Goal: Task Accomplishment & Management: Manage account settings

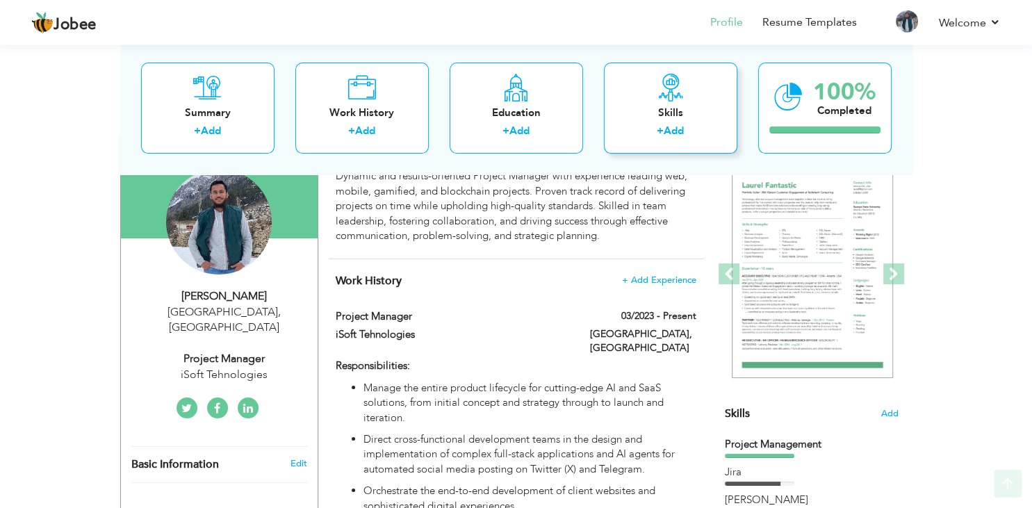
scroll to position [147, 0]
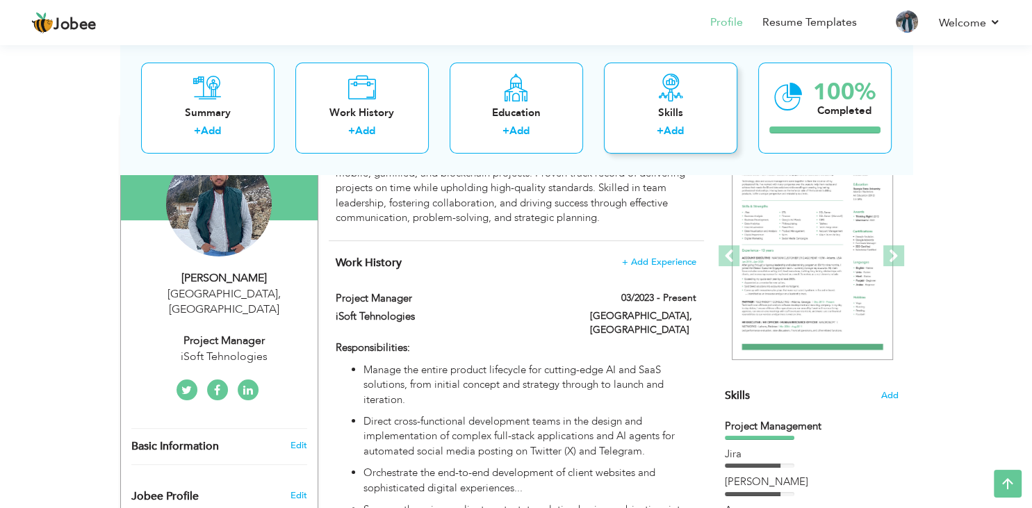
click at [711, 110] on div "Skills" at bounding box center [670, 113] width 111 height 15
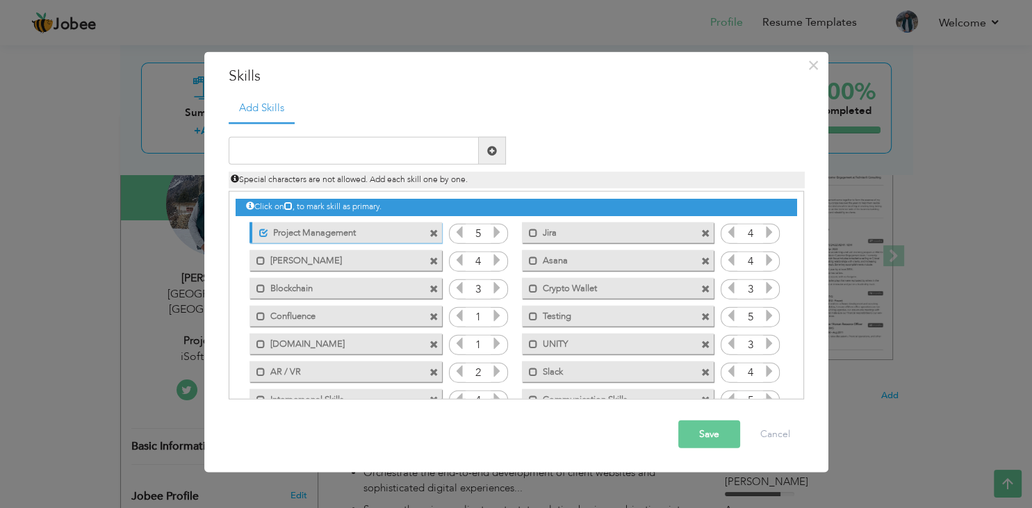
click at [432, 261] on span at bounding box center [434, 260] width 9 height 9
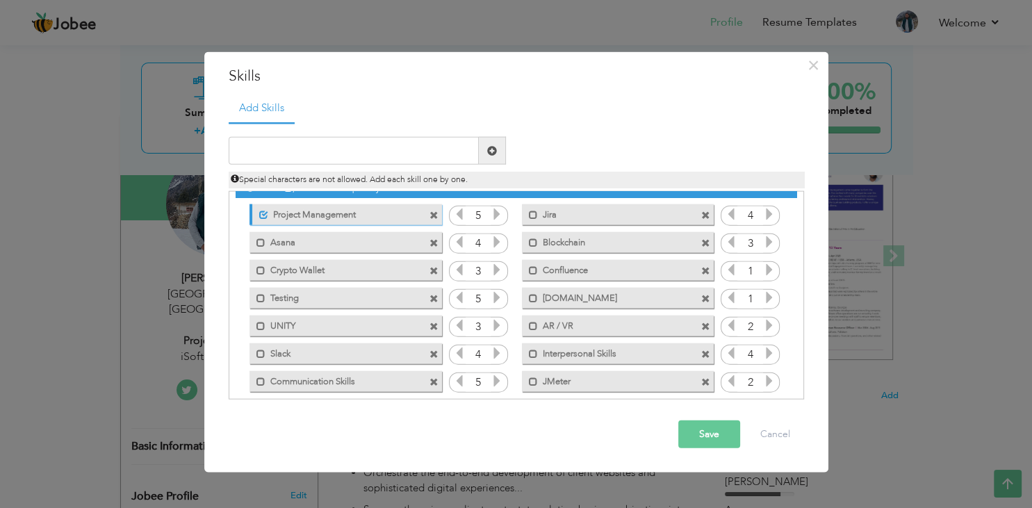
scroll to position [0, 0]
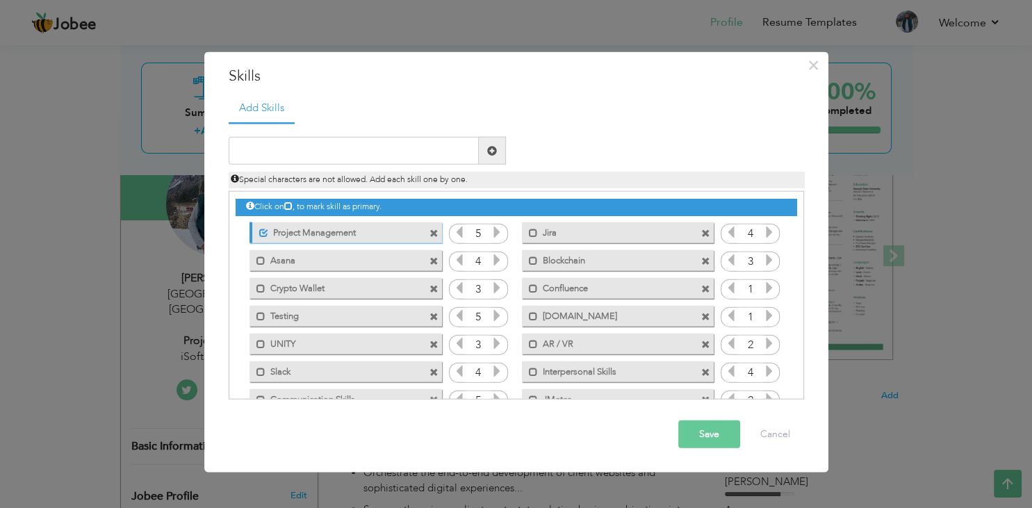
click at [434, 260] on span at bounding box center [434, 260] width 9 height 9
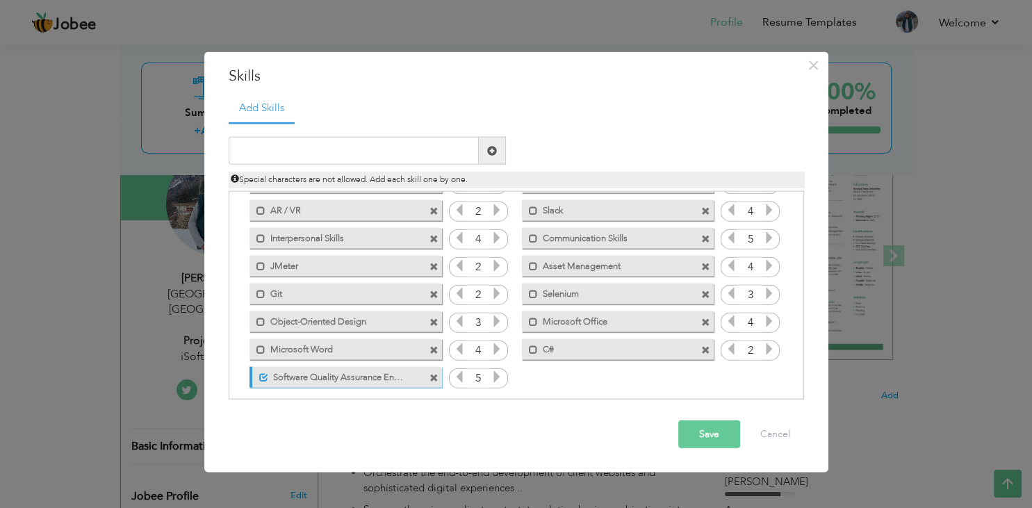
scroll to position [142, 0]
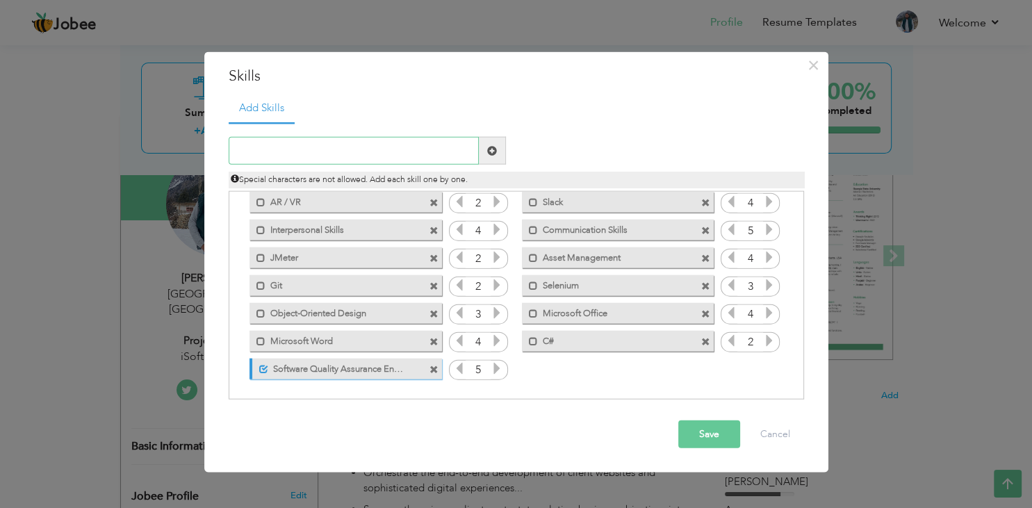
click at [388, 152] on input "text" at bounding box center [354, 151] width 250 height 28
type input "c"
click at [708, 440] on button "Save" at bounding box center [709, 434] width 62 height 28
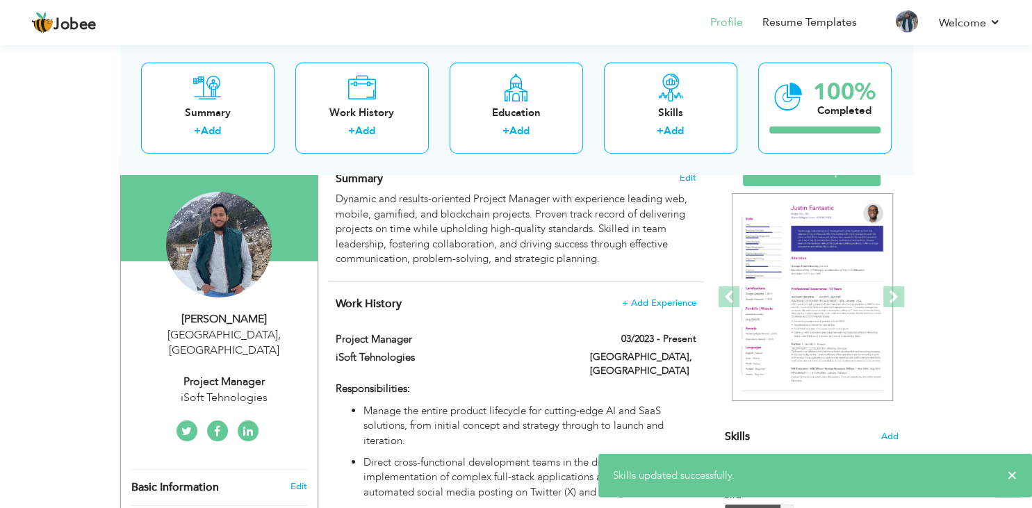
scroll to position [0, 0]
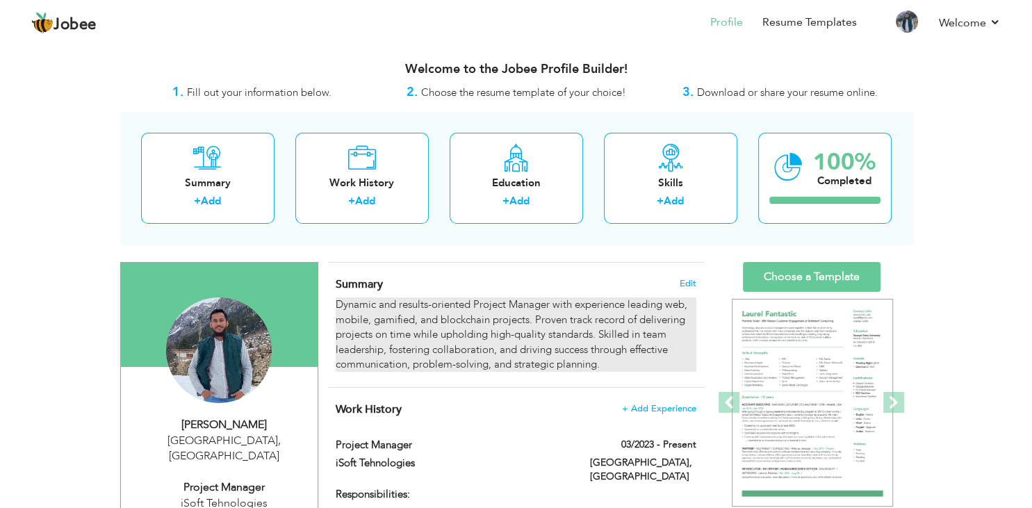
click at [449, 326] on div "Dynamic and results-oriented Project Manager with experience leading web, mobil…" at bounding box center [516, 334] width 360 height 74
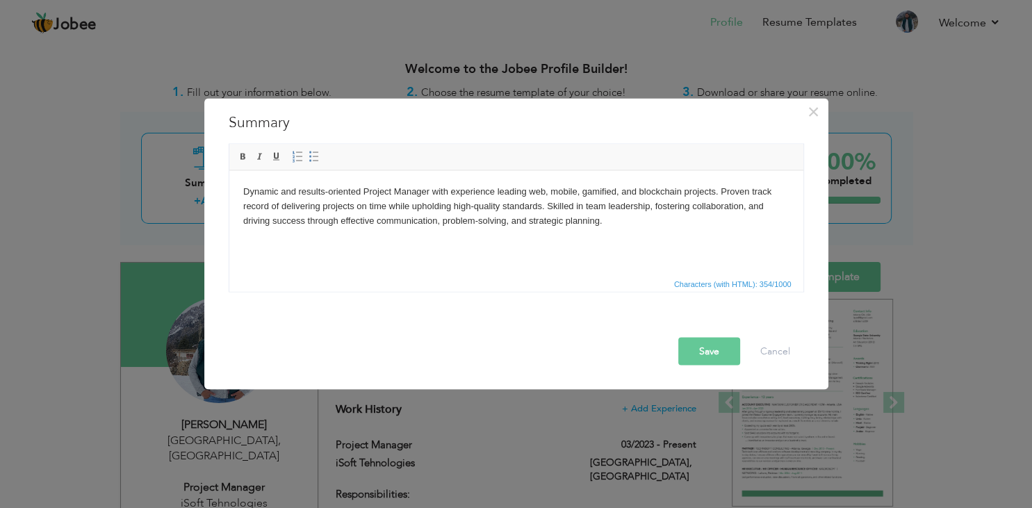
click at [277, 197] on body "Dynamic and results-oriented Project Manager with experience leading web, mobil…" at bounding box center [516, 205] width 546 height 43
click at [449, 247] on html "Dynamic and results-oriented Project Manager with experience leading web, mobil…" at bounding box center [516, 222] width 574 height 104
click at [341, 215] on body "Dynamic and results-oriented Project Manager with experience leading web, mobil…" at bounding box center [516, 205] width 546 height 43
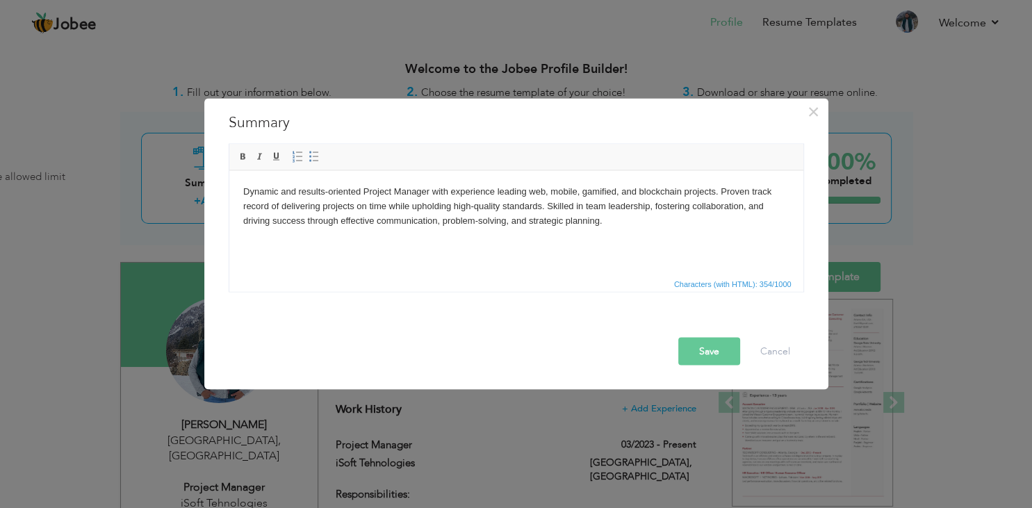
click at [635, 236] on html "Dynamic and results-oriented Project Manager with experience leading web, mobil…" at bounding box center [516, 222] width 574 height 104
click at [410, 219] on body "Dynamic and results-oriented Project Manager with experience leading web, mobil…" at bounding box center [516, 205] width 546 height 43
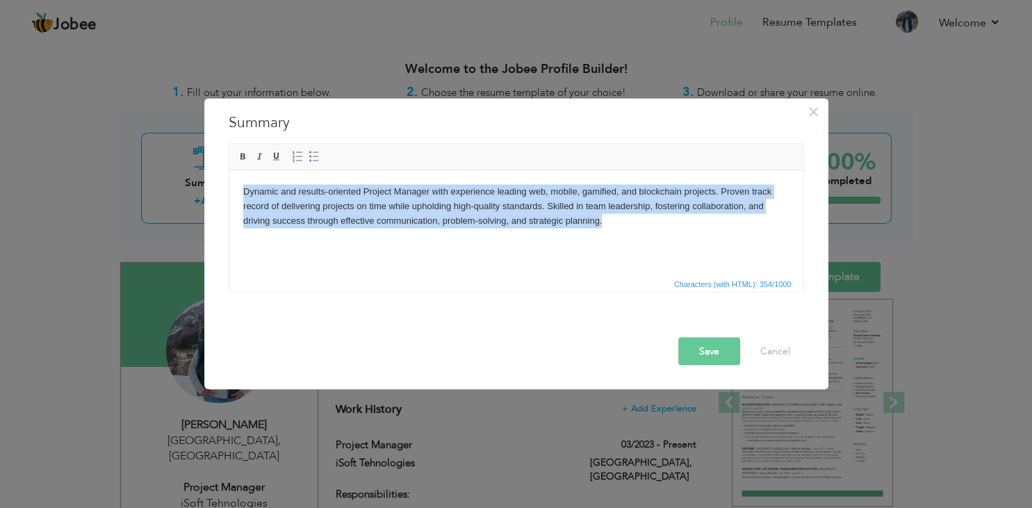
click at [623, 213] on body "Dynamic and results-oriented Project Manager with experience leading web, mobil…" at bounding box center [516, 205] width 546 height 43
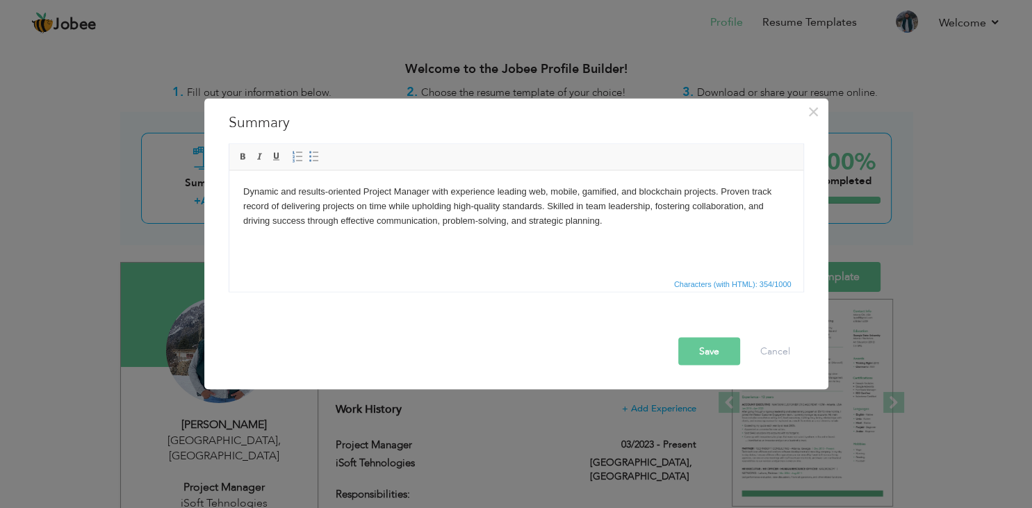
click at [313, 243] on html "Dynamic and results-oriented Project Manager with experience leading web, mobil…" at bounding box center [516, 222] width 574 height 104
click at [625, 216] on body "Dynamic and results-oriented Project Manager with experience leading web, mobil…" at bounding box center [516, 205] width 546 height 43
paste body
click at [373, 190] on p "Dynamic and results-oriented Project Manager with experience leading web, mobil…" at bounding box center [516, 205] width 546 height 43
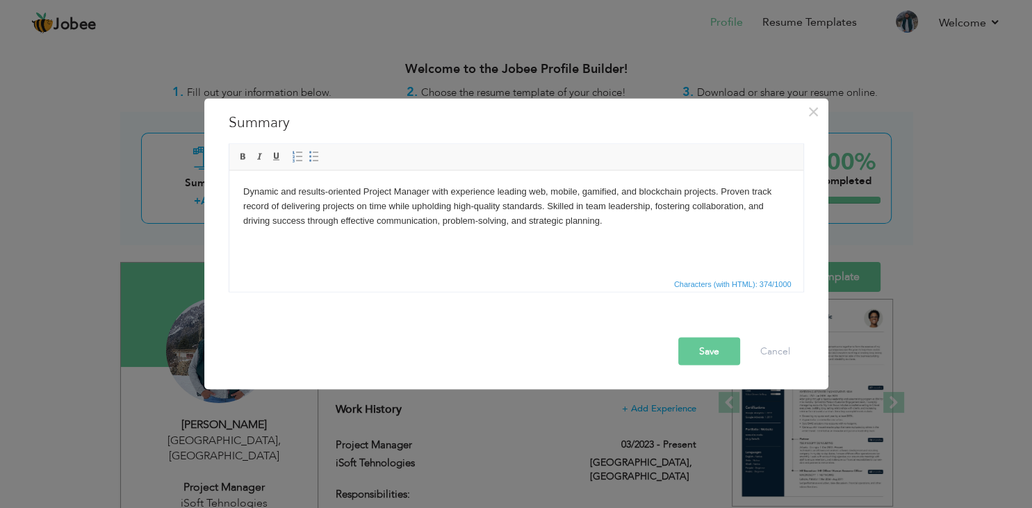
click at [418, 245] on p at bounding box center [516, 243] width 546 height 15
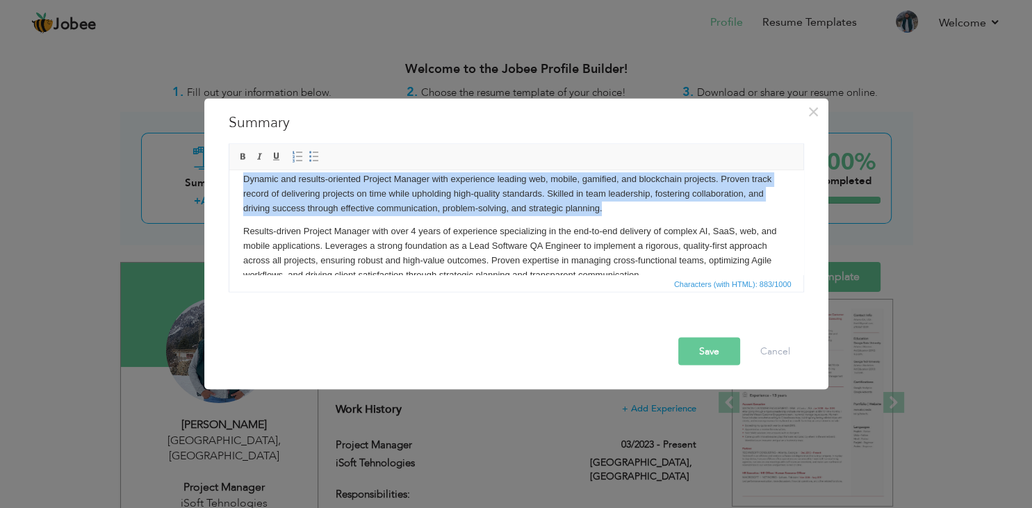
scroll to position [4, 0]
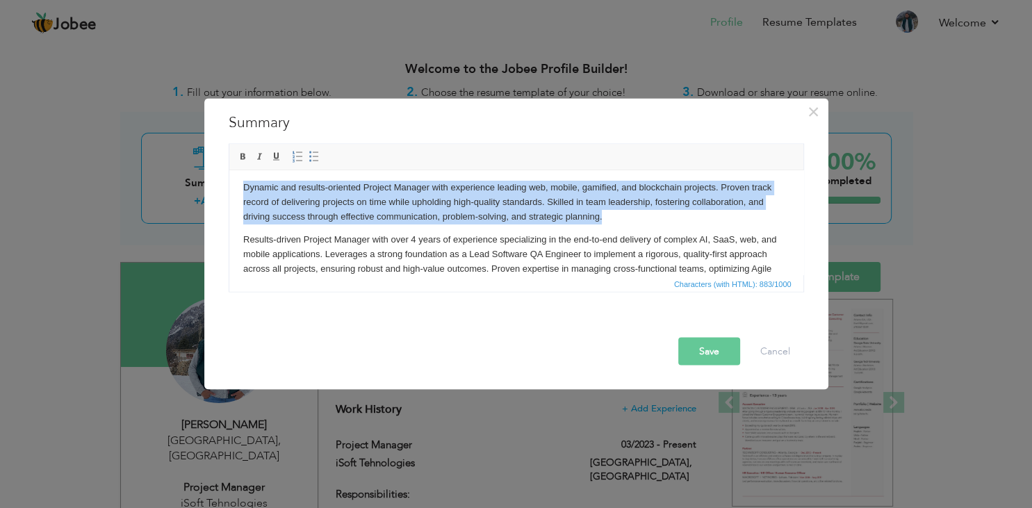
drag, startPoint x: 616, startPoint y: 197, endPoint x: 211, endPoint y: 167, distance: 407.0
click at [229, 167] on html "Dynamic and results-oriented Project Manager with experience leading web, mobil…" at bounding box center [516, 218] width 574 height 104
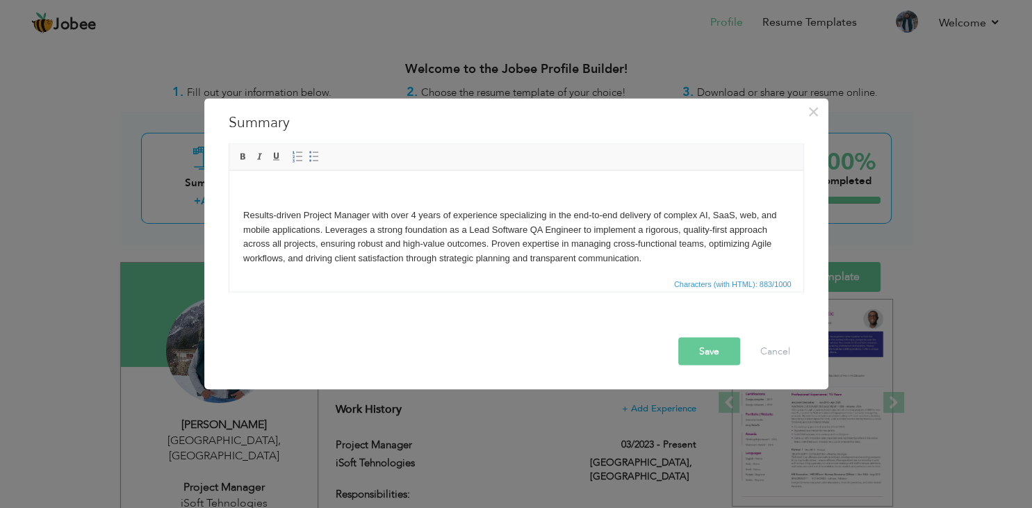
click at [243, 213] on html "Results-driven Project Manager with over 4 years of experience specializing in …" at bounding box center [516, 222] width 574 height 104
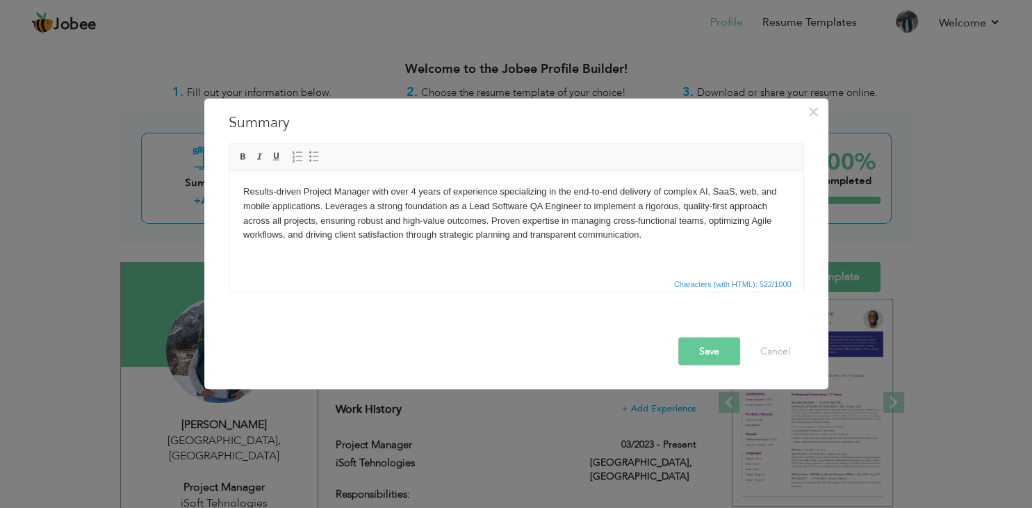
click at [277, 193] on p "Results-driven Project Manager with over 4 years of experience specializing in …" at bounding box center [516, 213] width 546 height 58
click at [402, 217] on p "Results driven Project Manager with over 4 years of experience specializing in …" at bounding box center [516, 213] width 546 height 58
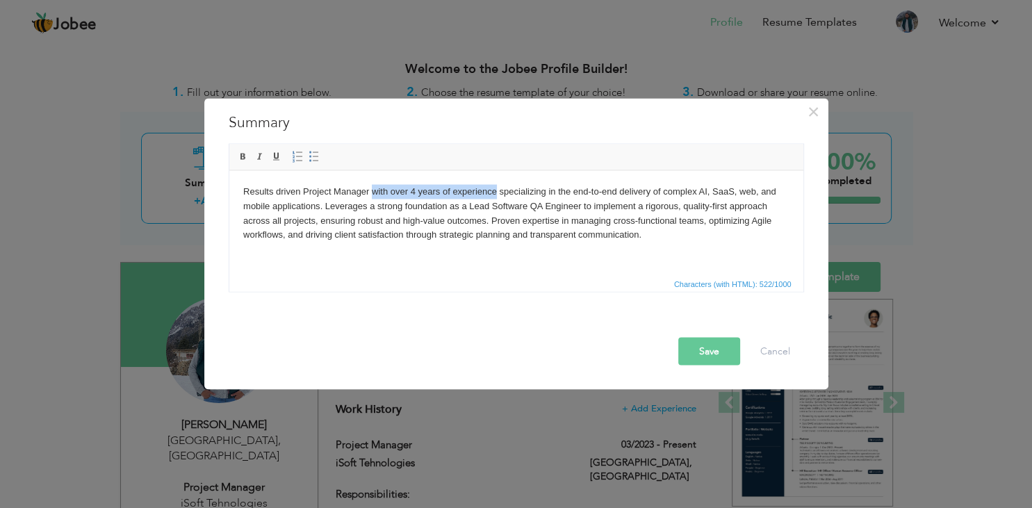
drag, startPoint x: 371, startPoint y: 191, endPoint x: 497, endPoint y: 187, distance: 125.9
click at [497, 187] on p "Results driven Project Manager with over 4 years of experience specializing in …" at bounding box center [516, 213] width 546 height 58
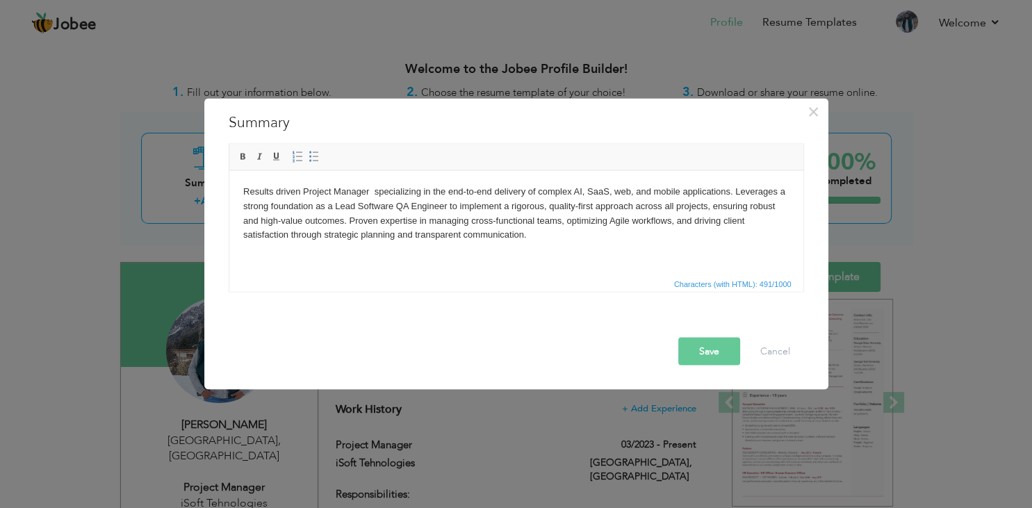
click at [536, 238] on p "Results driven Project Manager specializing in the end-to-end delivery of compl…" at bounding box center [516, 213] width 546 height 58
click at [259, 252] on html "Results driven Project Manager specializing in the end-to-end delivery of compl…" at bounding box center [516, 222] width 574 height 104
click at [574, 234] on p "Results driven Project Manager specializing in the end-to-end delivery of compl…" at bounding box center [516, 213] width 546 height 58
click at [281, 254] on p at bounding box center [516, 258] width 546 height 15
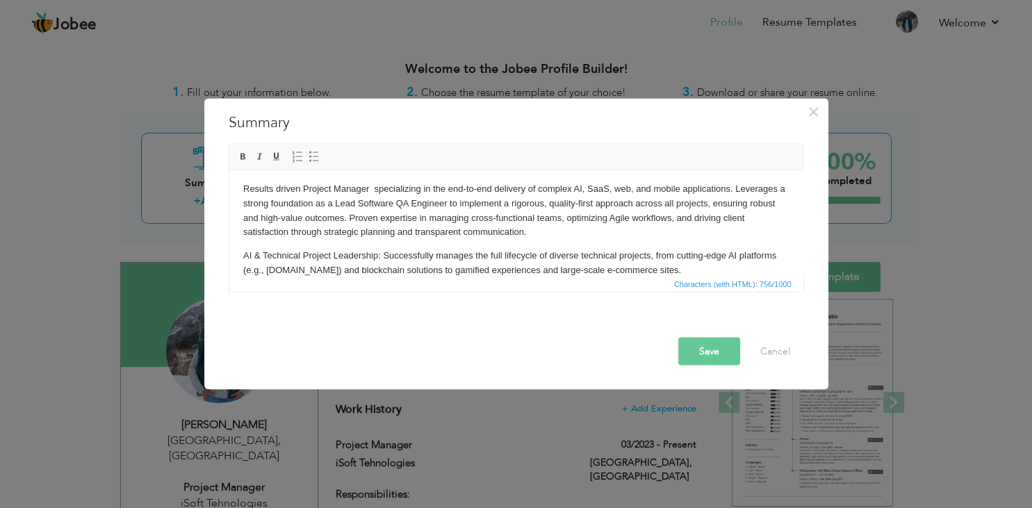
drag, startPoint x: 309, startPoint y: 269, endPoint x: 316, endPoint y: 270, distance: 7.1
click at [316, 270] on p "AI & Technical Project Leadership: Successfully manages the full lifecycle of d…" at bounding box center [516, 262] width 546 height 29
click at [442, 275] on span "Characters (with HTML): 749/1000" at bounding box center [516, 283] width 574 height 17
click at [691, 349] on button "Save" at bounding box center [709, 351] width 62 height 28
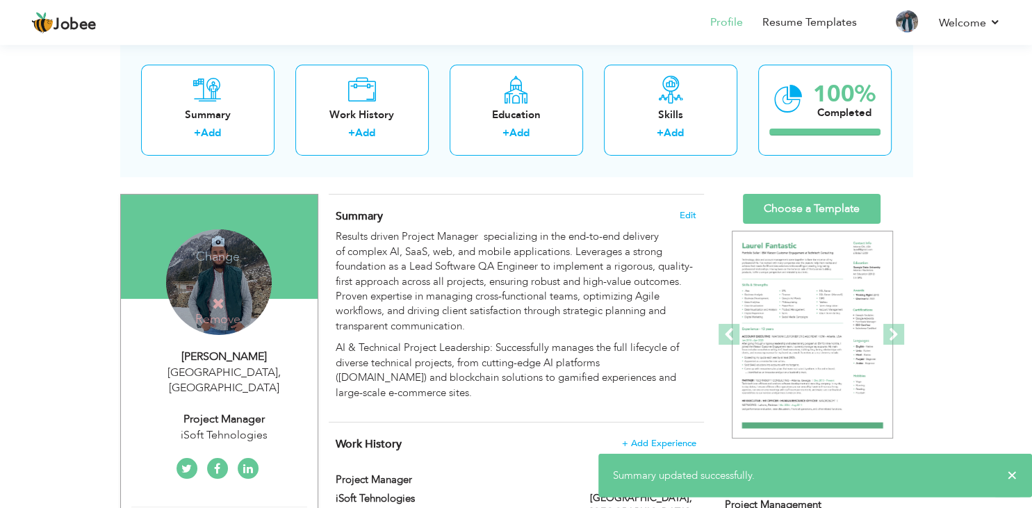
scroll to position [147, 0]
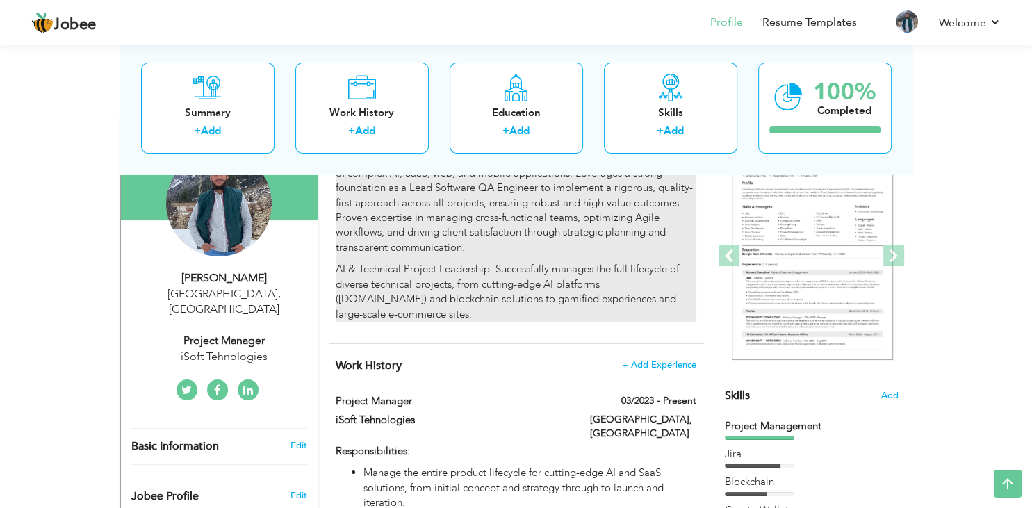
click at [398, 236] on p "Results driven Project Manager specializing in the end-to-end delivery of compl…" at bounding box center [516, 203] width 360 height 104
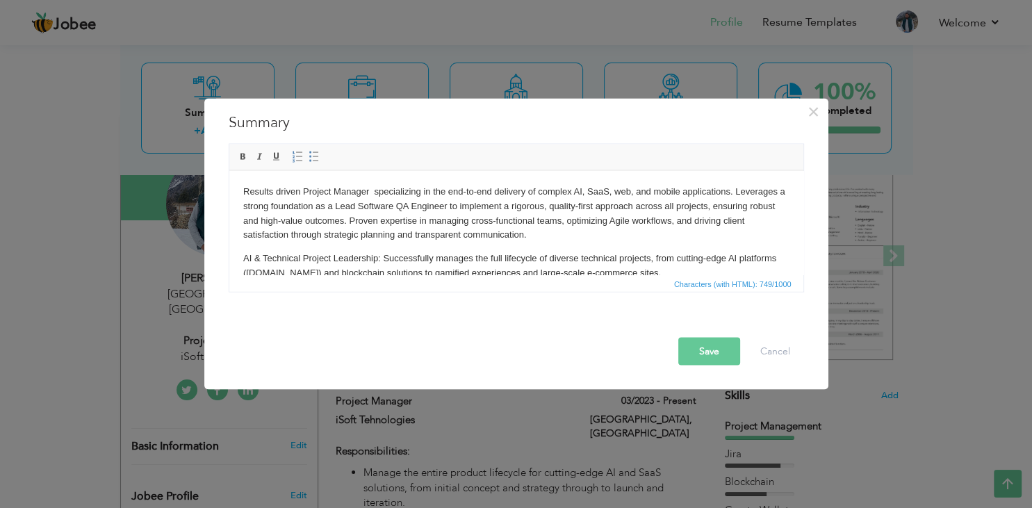
scroll to position [5, 0]
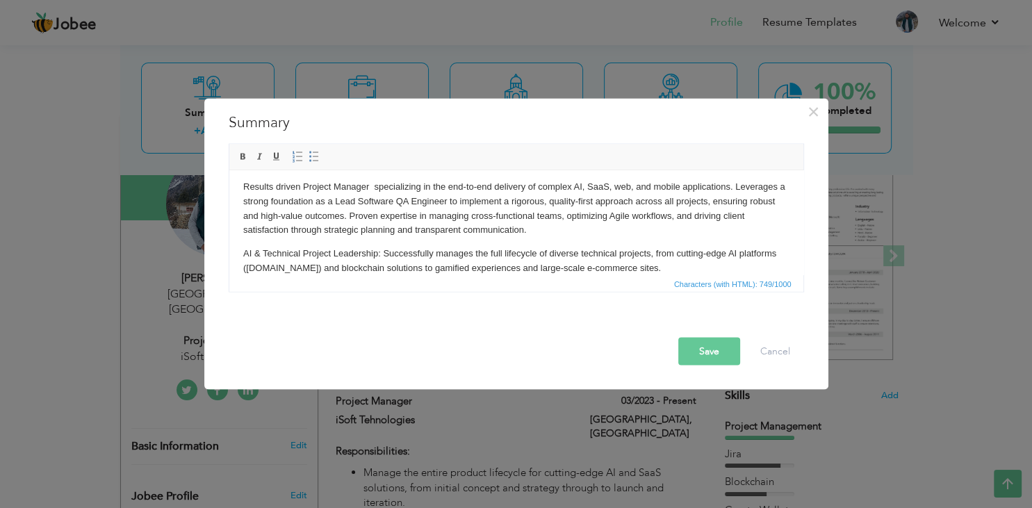
click at [465, 209] on p "Results driven Project Manager specializing in the end-to-end delivery of compl…" at bounding box center [516, 208] width 546 height 58
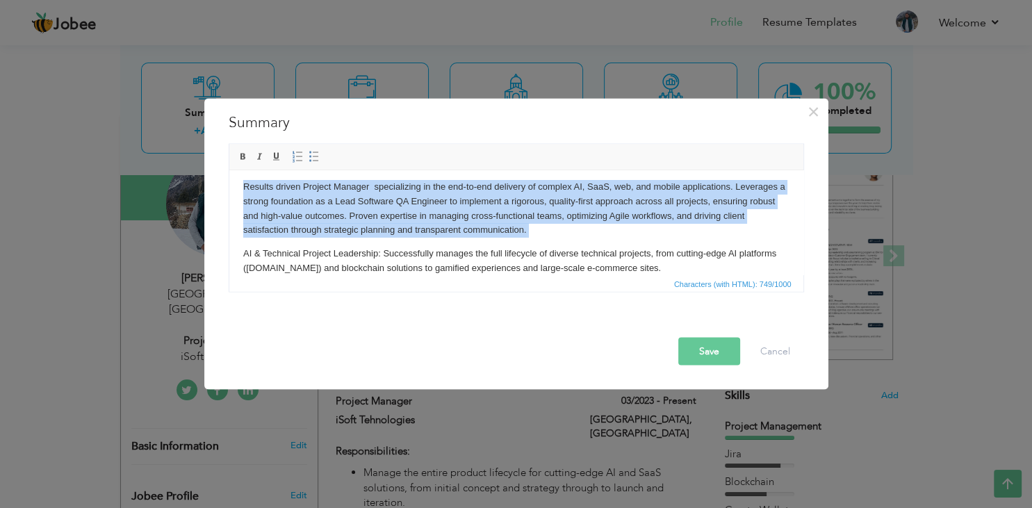
copy p "Results driven Project Manager specializing in the end-to-end delivery of compl…"
click at [438, 207] on p "Results driven Project Manager specializing in the end-to-end delivery of compl…" at bounding box center [516, 208] width 546 height 58
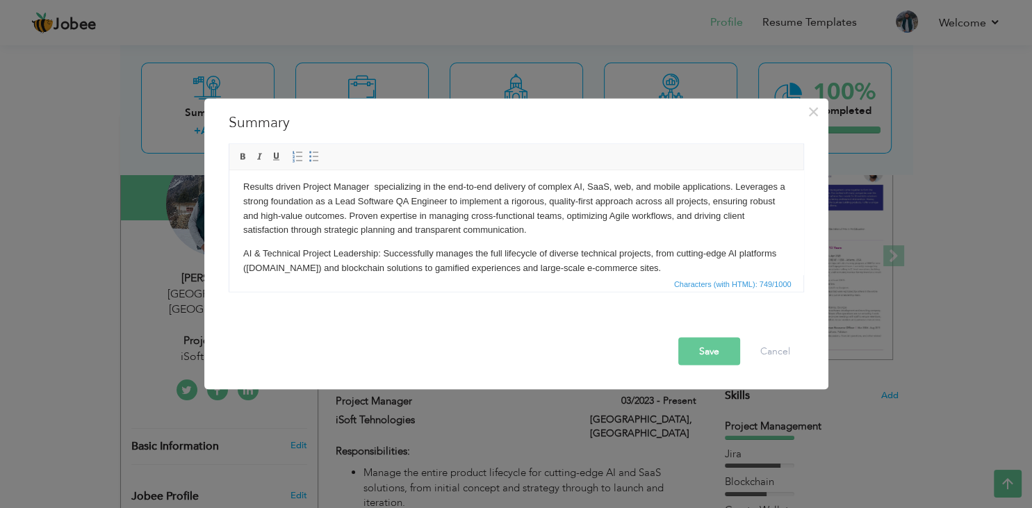
click at [344, 201] on p "Results driven Project Manager specializing in the end-to-end delivery of compl…" at bounding box center [516, 208] width 546 height 58
click at [442, 254] on p "AI & Technical Project Leadership: Successfully manages the full lifecycle of d…" at bounding box center [516, 260] width 546 height 29
drag, startPoint x: 310, startPoint y: 268, endPoint x: 245, endPoint y: 265, distance: 65.4
click at [245, 265] on p "AI & Technical Project Leadership: Manages the full lifecycle of diverse techni…" at bounding box center [516, 260] width 546 height 29
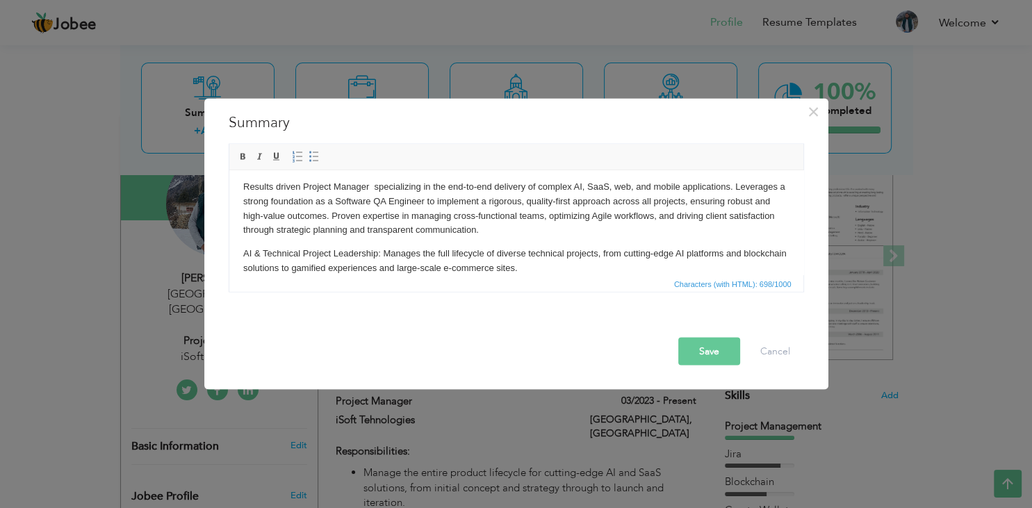
click at [532, 270] on p "AI & Technical Project Leadership: Manages the full lifecycle of diverse techni…" at bounding box center [516, 260] width 546 height 29
drag, startPoint x: 383, startPoint y: 250, endPoint x: 227, endPoint y: 254, distance: 156.4
click at [229, 254] on html "Results driven Project Manager specializing in the end-to-end delivery of compl…" at bounding box center [516, 217] width 574 height 104
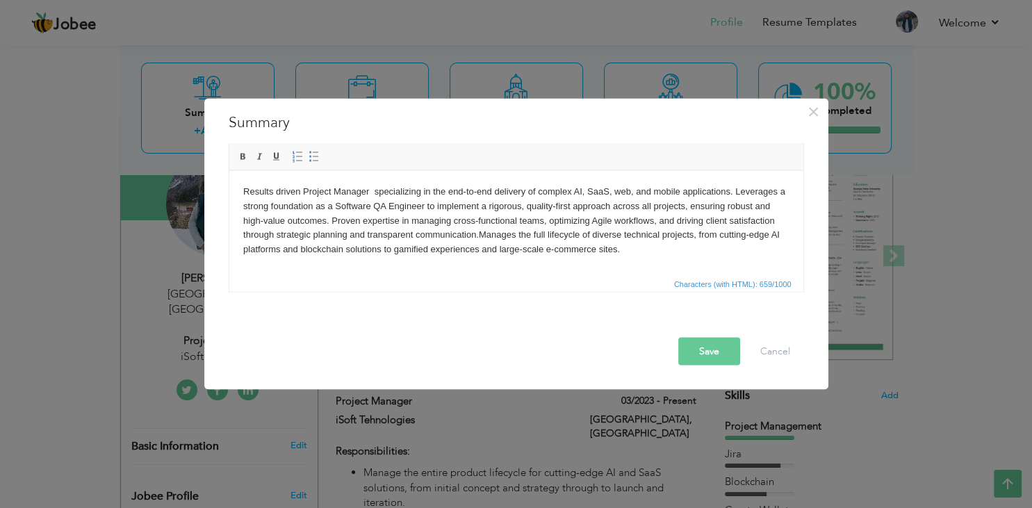
scroll to position [0, 0]
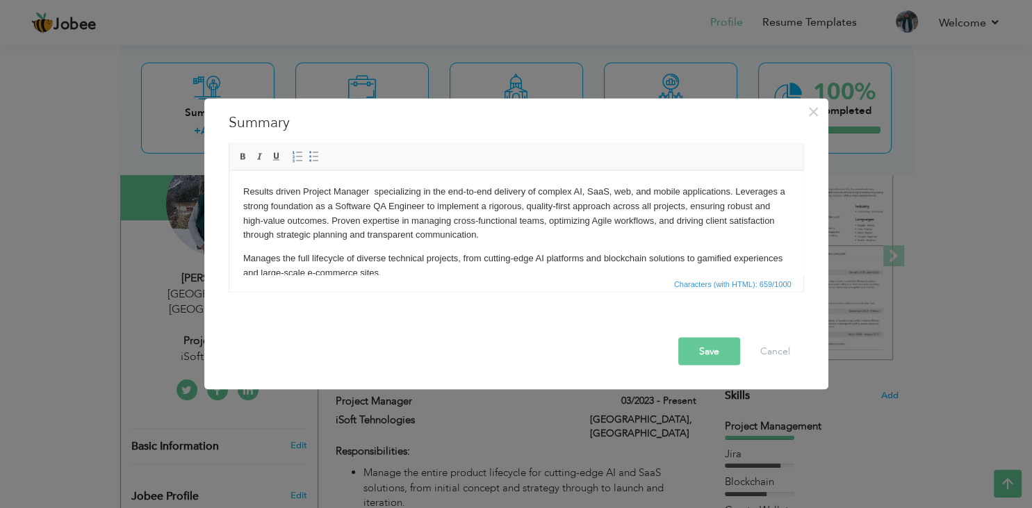
click at [710, 350] on button "Save" at bounding box center [709, 351] width 62 height 28
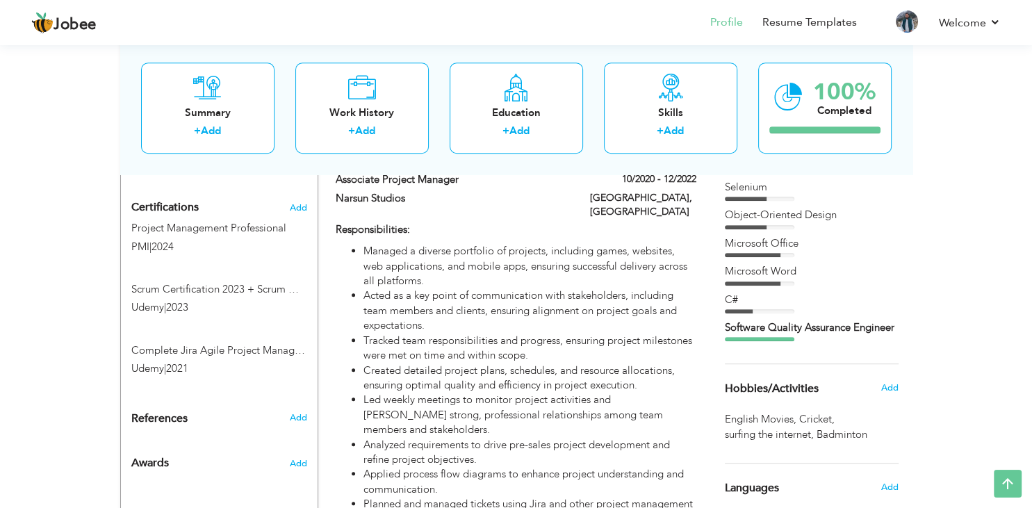
scroll to position [514, 0]
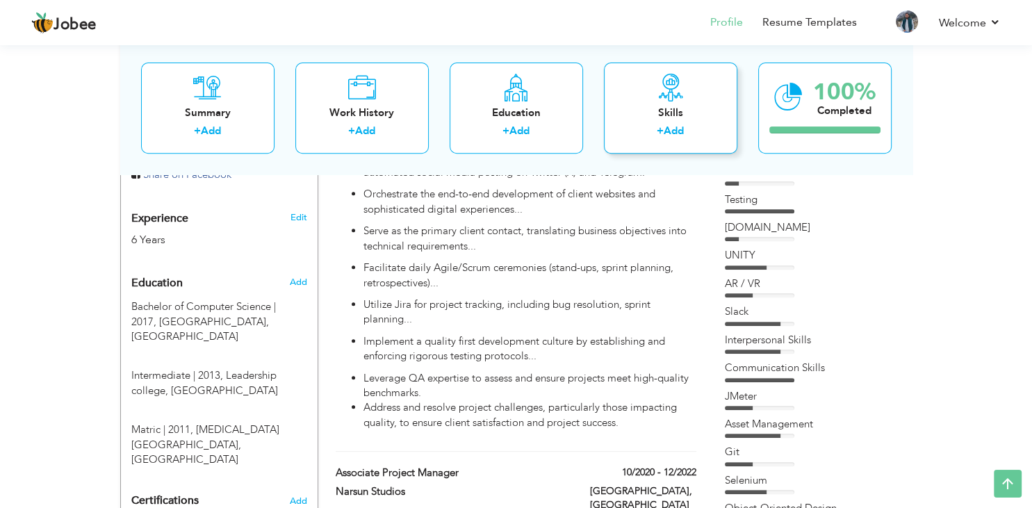
click at [716, 123] on div "Skills + Add" at bounding box center [670, 108] width 133 height 91
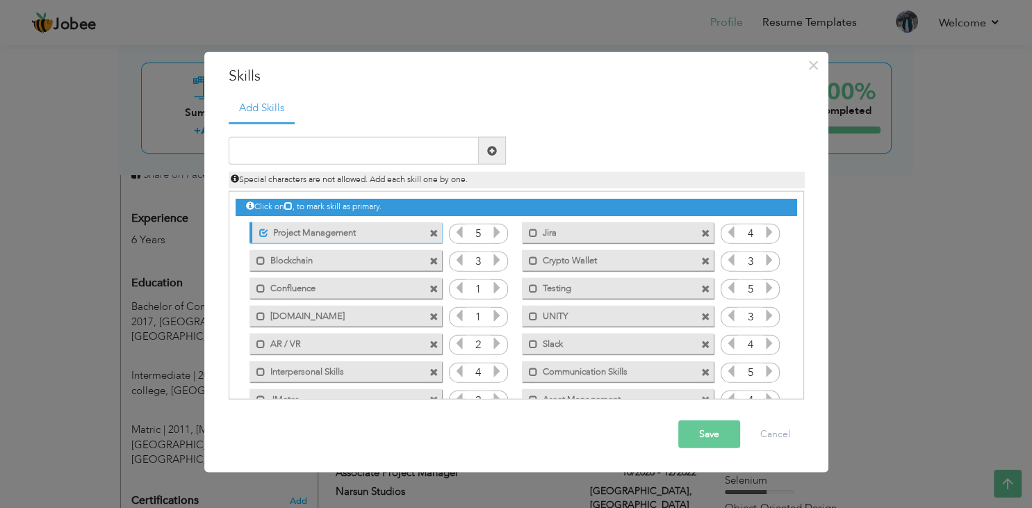
scroll to position [0, 0]
click at [434, 285] on span at bounding box center [434, 288] width 9 height 9
click at [345, 147] on input "text" at bounding box center [354, 151] width 250 height 28
type input "Cursor AI"
click at [492, 148] on span at bounding box center [492, 150] width 10 height 10
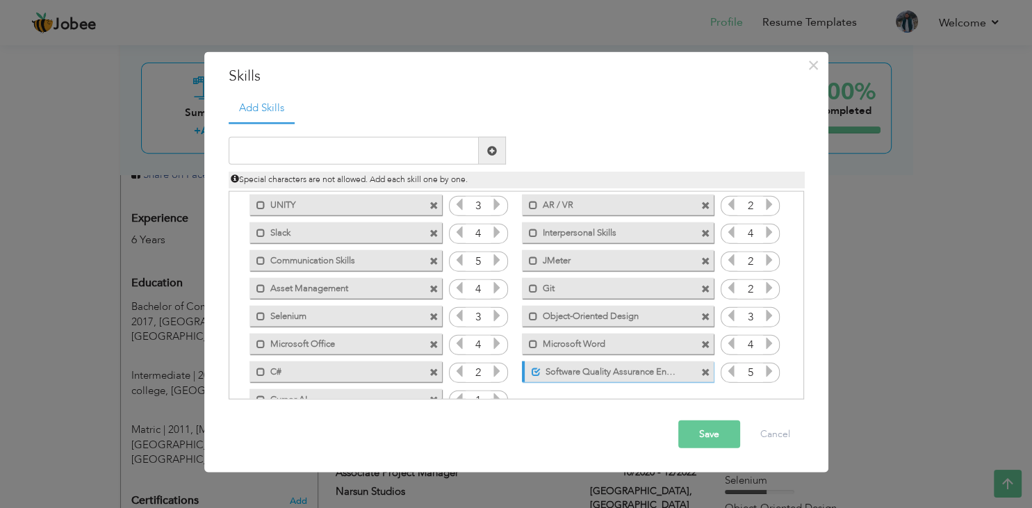
scroll to position [142, 0]
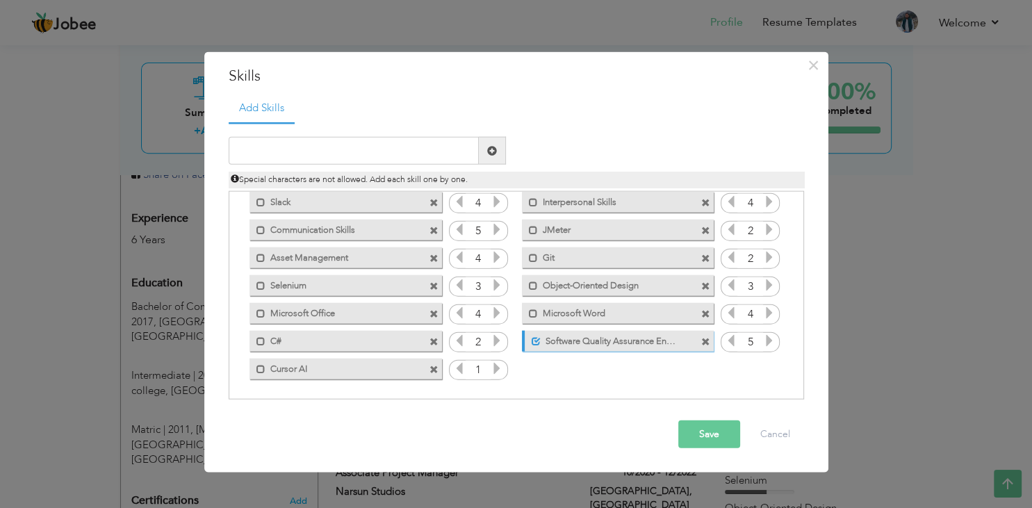
click at [496, 368] on icon at bounding box center [497, 368] width 13 height 13
click at [320, 152] on input "text" at bounding box center [354, 151] width 250 height 28
type input "[PERSON_NAME]"
click at [492, 148] on span at bounding box center [492, 150] width 10 height 10
click at [774, 371] on icon at bounding box center [769, 368] width 13 height 13
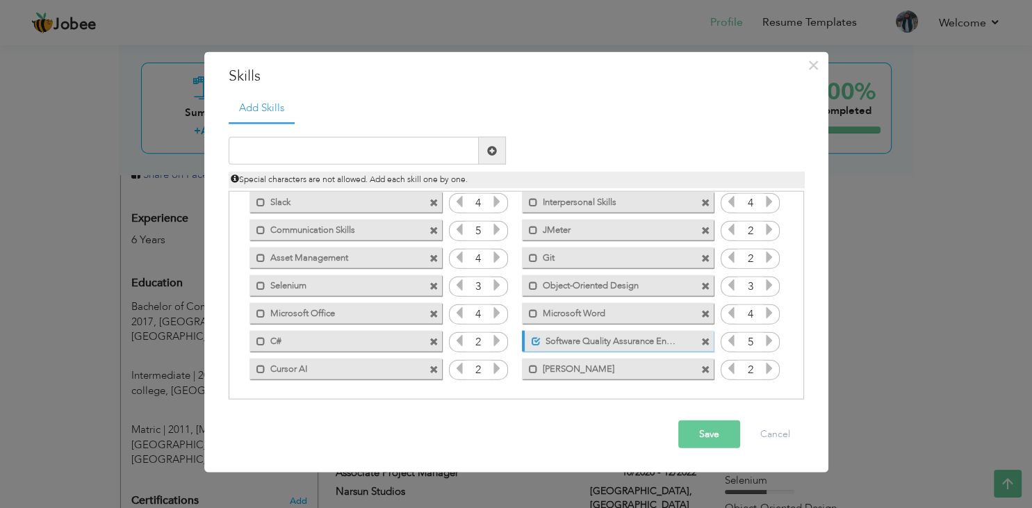
click at [774, 371] on icon at bounding box center [769, 368] width 13 height 13
click at [732, 371] on icon at bounding box center [731, 368] width 13 height 13
click at [714, 441] on button "Save" at bounding box center [709, 434] width 62 height 28
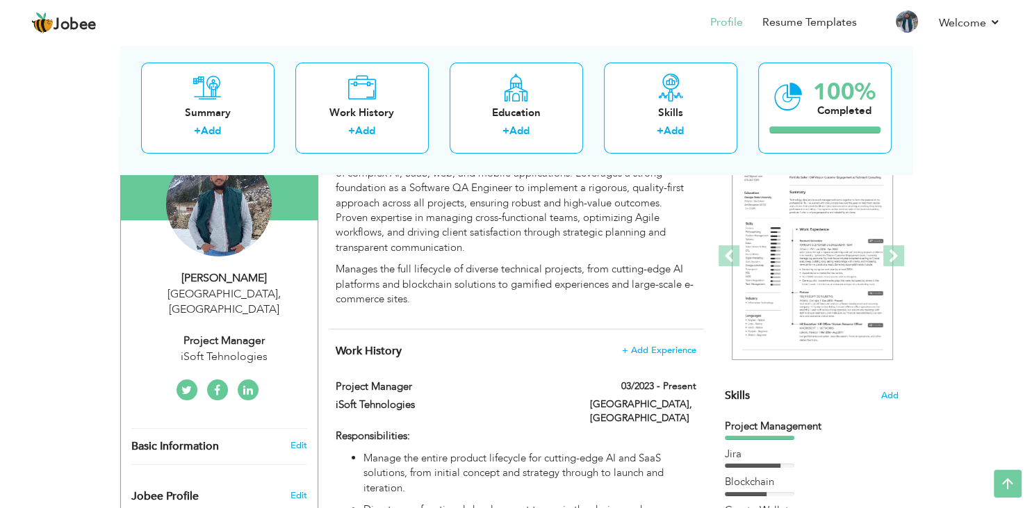
scroll to position [0, 0]
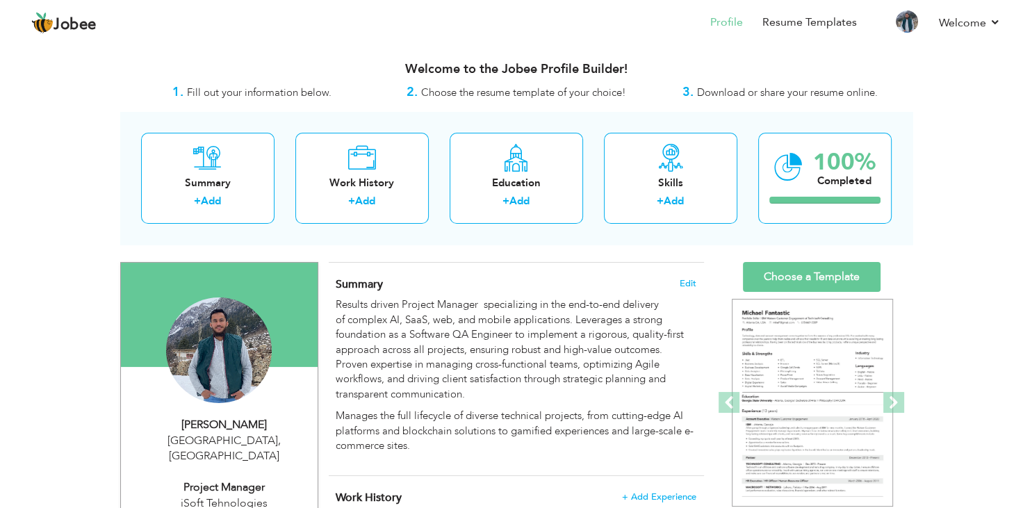
click at [761, 82] on div "Welcome to the Jobee Profile Builder!" at bounding box center [516, 66] width 792 height 35
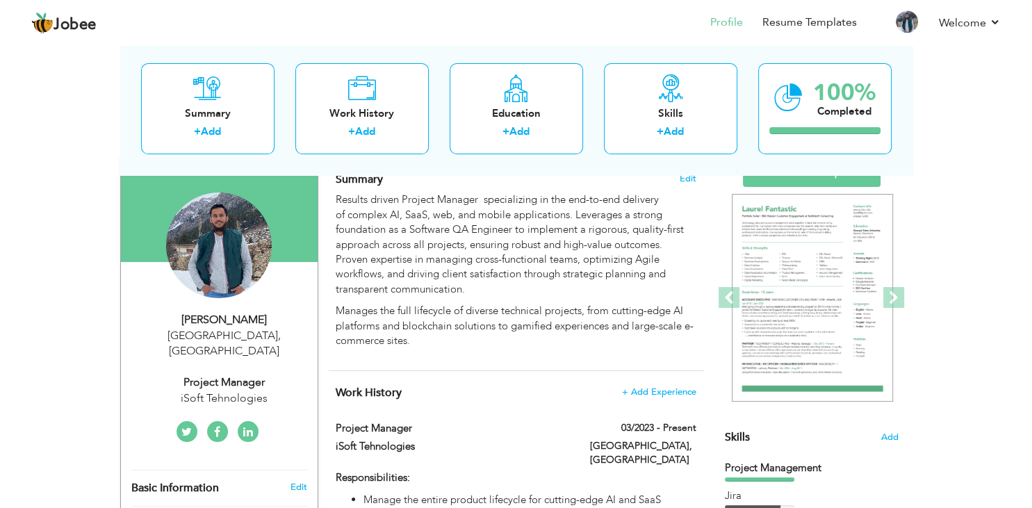
scroll to position [147, 0]
